Goal: Find specific page/section: Find specific page/section

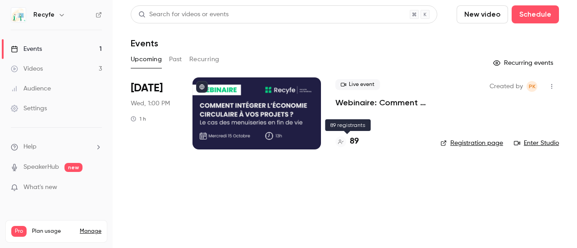
click at [351, 142] on h4 "89" at bounding box center [354, 142] width 9 height 12
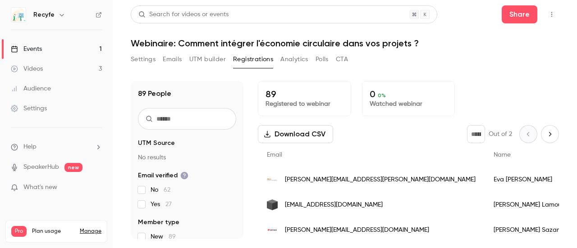
scroll to position [45, 0]
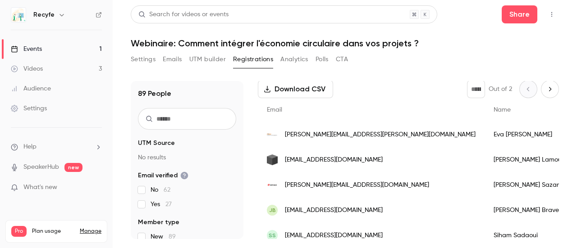
click at [142, 65] on button "Settings" at bounding box center [143, 59] width 25 height 14
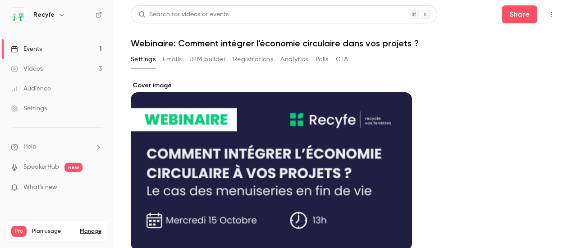
click at [79, 52] on link "Events 1" at bounding box center [56, 49] width 113 height 20
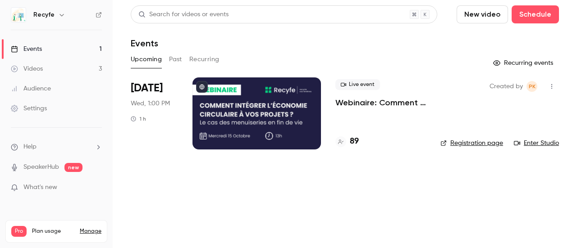
click at [543, 144] on link "Enter Studio" at bounding box center [536, 143] width 45 height 9
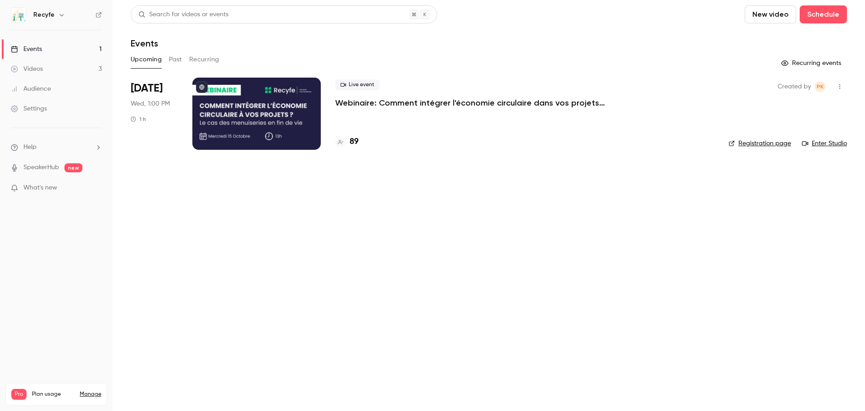
click at [576, 142] on link "Enter Studio" at bounding box center [824, 143] width 45 height 9
click at [355, 142] on h4 "90" at bounding box center [354, 142] width 9 height 12
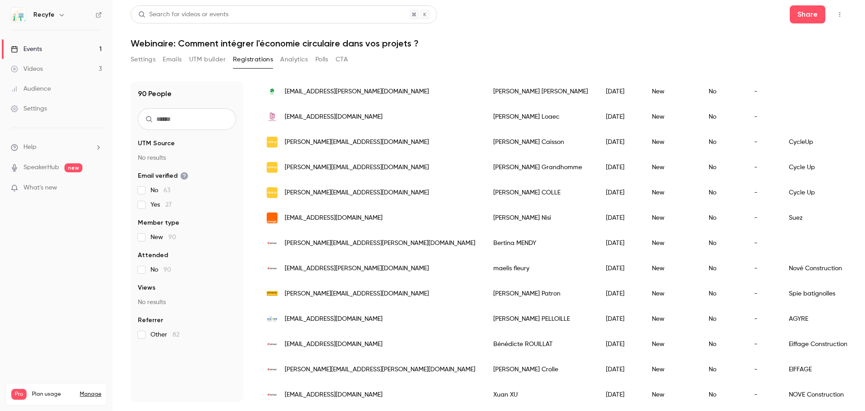
scroll to position [45, 0]
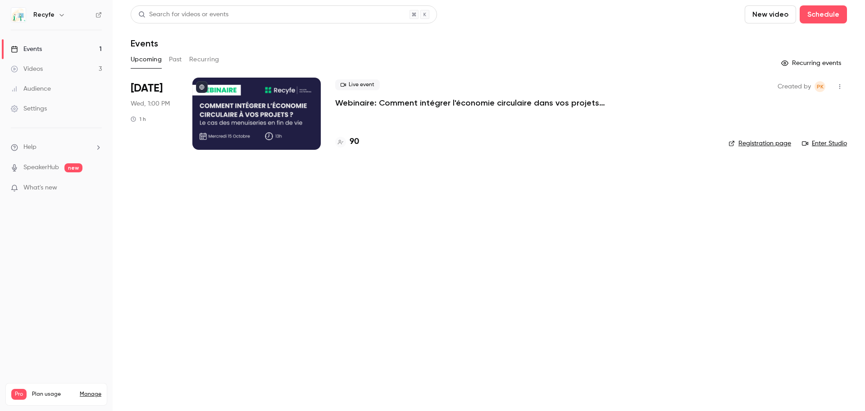
click at [830, 139] on link "Enter Studio" at bounding box center [824, 143] width 45 height 9
